Goal: Information Seeking & Learning: Learn about a topic

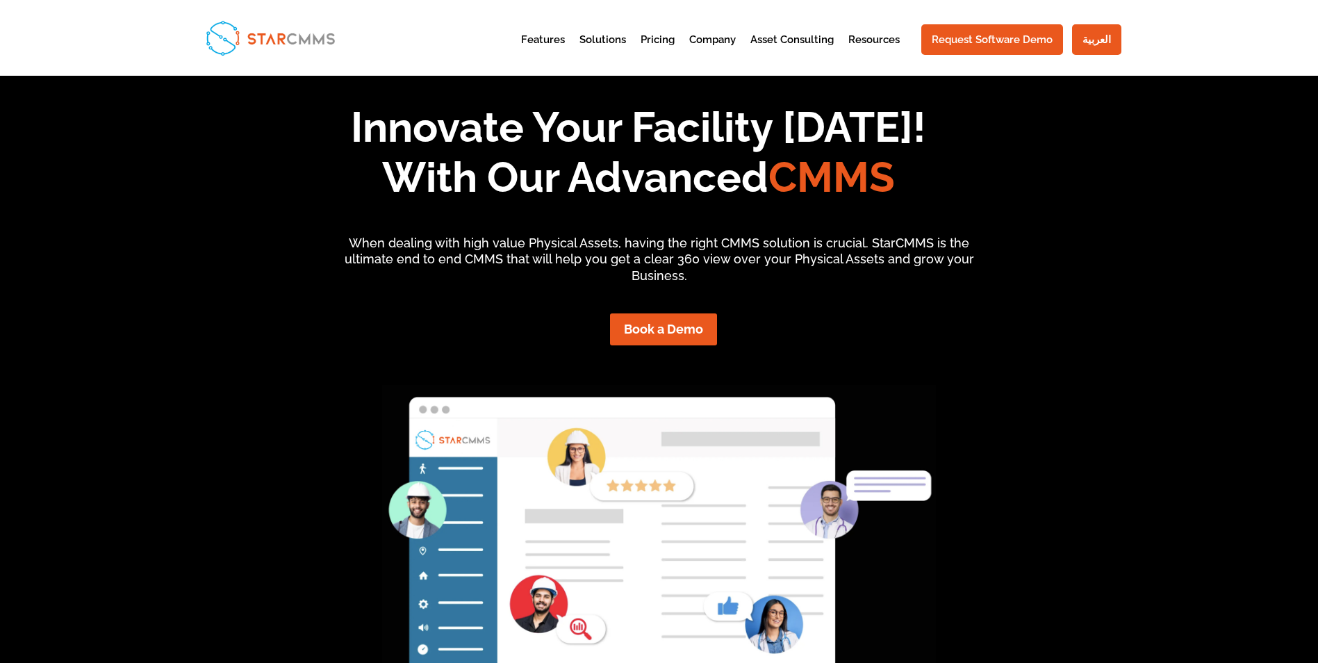
scroll to position [69, 0]
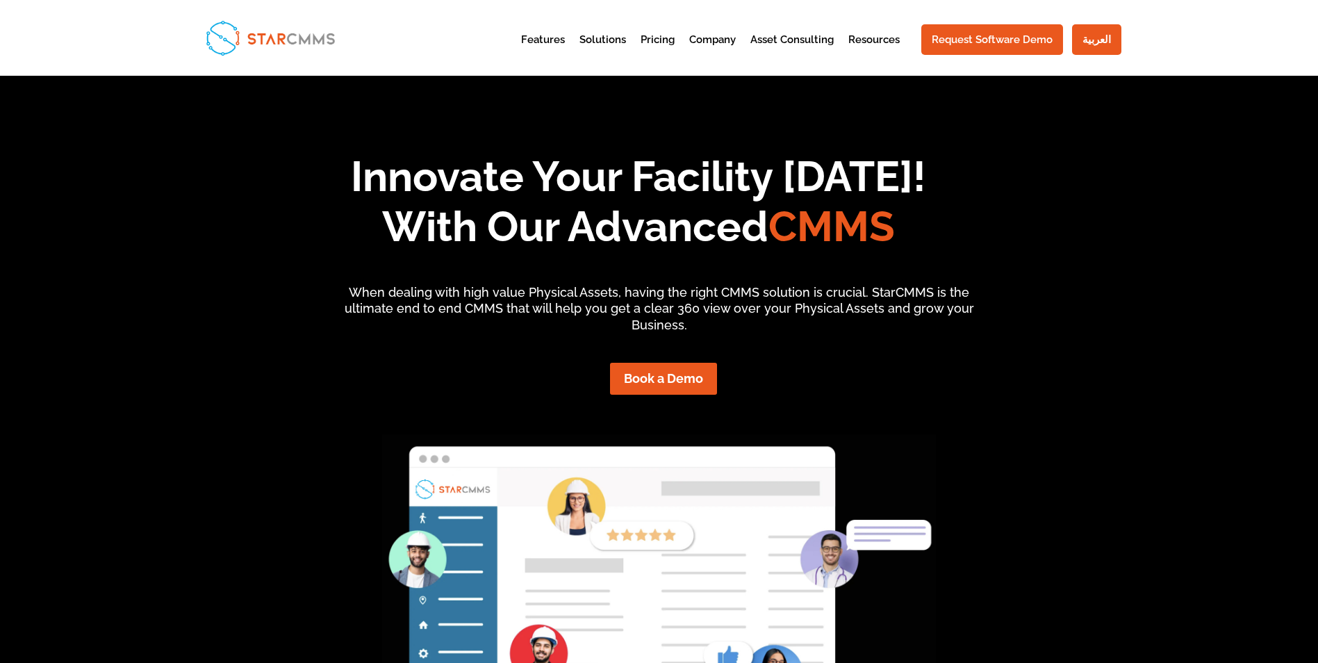
scroll to position [139, 0]
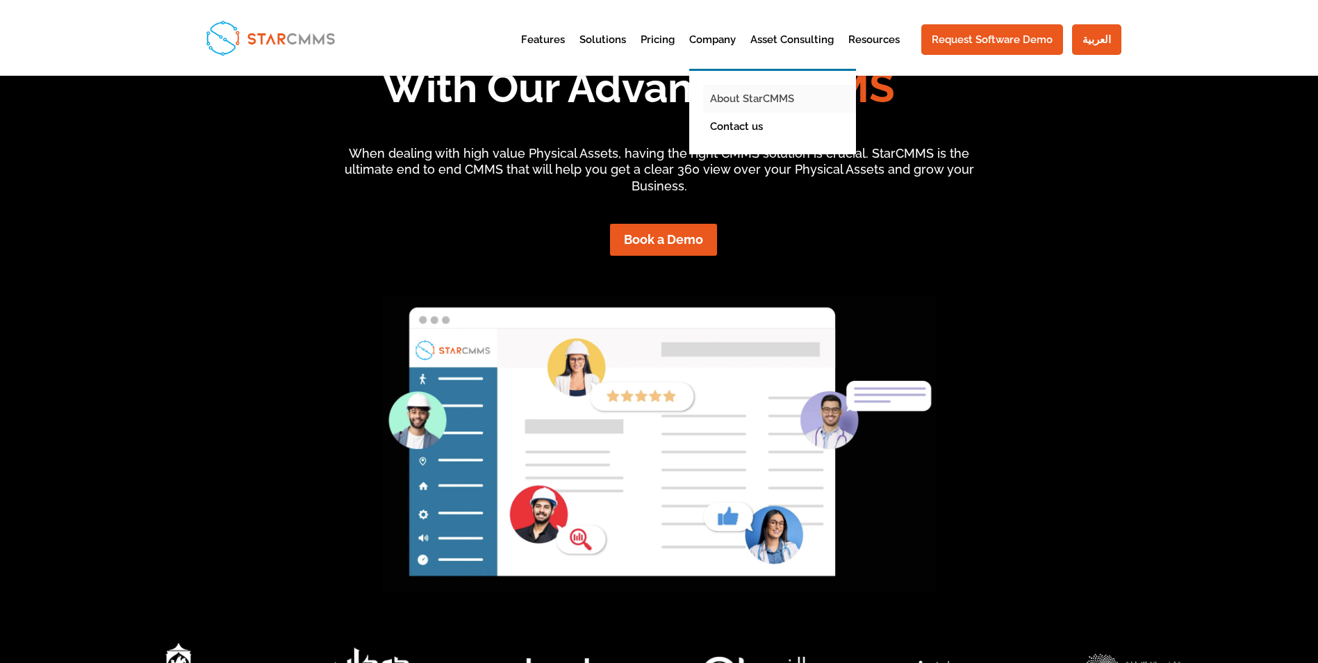
click at [736, 101] on link "About StarCMMS" at bounding box center [783, 99] width 160 height 28
